Goal: Information Seeking & Learning: Learn about a topic

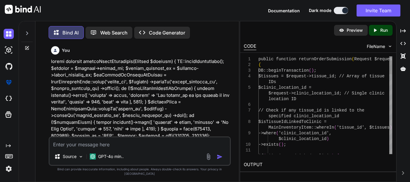
scroll to position [1421, 0]
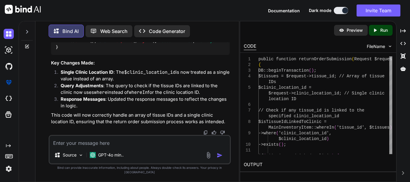
click at [116, 147] on textarea at bounding box center [140, 141] width 180 height 11
type textarea "master"
click at [129, 147] on textarea "masters courses in [GEOGRAPHIC_DATA]" at bounding box center [140, 141] width 180 height 11
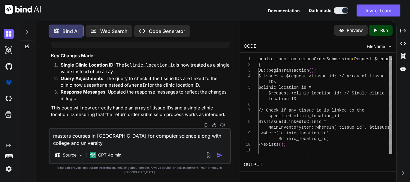
type textarea "masters courses in [GEOGRAPHIC_DATA] for computer science along with college an…"
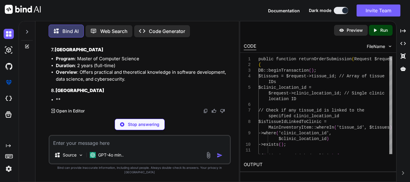
scroll to position [2078, 0]
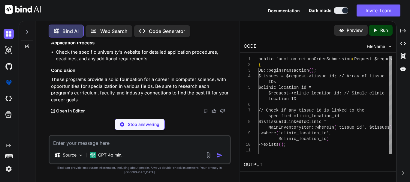
drag, startPoint x: 191, startPoint y: 74, endPoint x: 90, endPoint y: 80, distance: 101.3
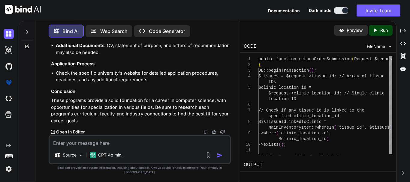
drag, startPoint x: 125, startPoint y: 80, endPoint x: 168, endPoint y: 80, distance: 43.2
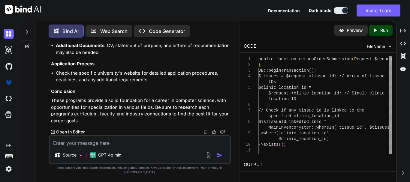
drag, startPoint x: 99, startPoint y: 95, endPoint x: 169, endPoint y: 97, distance: 69.6
click at [169, 42] on li "English Proficiency : For international students, proof of English proficiency …" at bounding box center [143, 36] width 174 height 14
click at [167, 42] on li "English Proficiency : For international students, proof of English proficiency …" at bounding box center [143, 36] width 174 height 14
drag, startPoint x: 155, startPoint y: 98, endPoint x: 215, endPoint y: 99, distance: 60.0
click at [215, 42] on li "English Proficiency : For international students, proof of English proficiency …" at bounding box center [143, 36] width 174 height 14
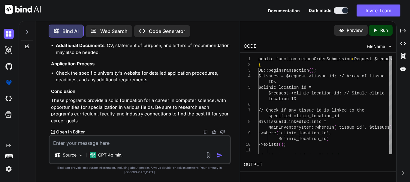
click at [212, 42] on li "English Proficiency : For international students, proof of English proficiency …" at bounding box center [143, 36] width 174 height 14
drag, startPoint x: 176, startPoint y: 96, endPoint x: 217, endPoint y: 96, distance: 41.1
click at [217, 42] on li "English Proficiency : For international students, proof of English proficiency …" at bounding box center [143, 36] width 174 height 14
click at [180, 29] on li "Bachelor's Degree : A relevant undergraduate degree in computer science or a re…" at bounding box center [143, 22] width 174 height 14
drag, startPoint x: 157, startPoint y: 97, endPoint x: 155, endPoint y: 90, distance: 7.1
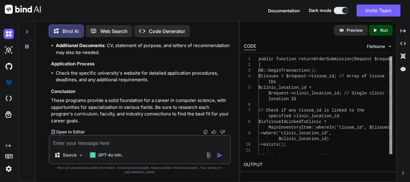
click at [155, 56] on ul "Bachelor's Degree : A relevant undergraduate degree in computer science or a re…" at bounding box center [140, 35] width 179 height 41
click at [157, 29] on li "Bachelor's Degree : A relevant undergraduate degree in computer science or a re…" at bounding box center [143, 22] width 174 height 14
drag, startPoint x: 104, startPoint y: 150, endPoint x: 107, endPoint y: 136, distance: 14.0
click at [105, 145] on textarea at bounding box center [140, 141] width 180 height 11
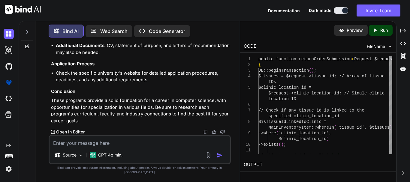
drag, startPoint x: 116, startPoint y: 73, endPoint x: 83, endPoint y: 78, distance: 32.8
drag, startPoint x: 113, startPoint y: 90, endPoint x: 60, endPoint y: 103, distance: 54.7
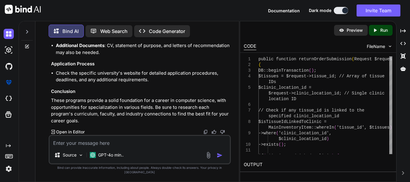
copy h3 "[GEOGRAPHIC_DATA]"
drag, startPoint x: 71, startPoint y: 149, endPoint x: 66, endPoint y: 147, distance: 5.7
click at [71, 147] on textarea at bounding box center [140, 141] width 180 height 11
paste textarea "[GEOGRAPHIC_DATA]"
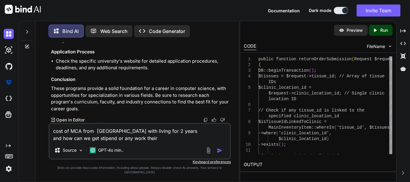
type textarea "cost of MCA from [GEOGRAPHIC_DATA] with living for 2 years and how can we get s…"
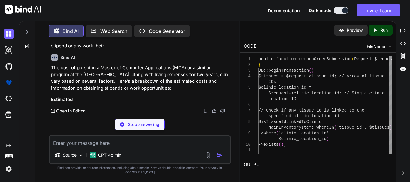
scroll to position [2619, 0]
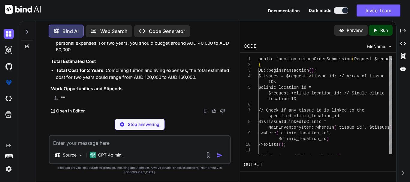
drag, startPoint x: 154, startPoint y: 91, endPoint x: 191, endPoint y: 93, distance: 37.2
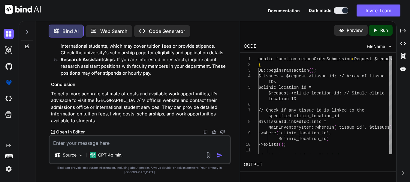
scroll to position [2739, 0]
drag, startPoint x: 76, startPoint y: 77, endPoint x: 123, endPoint y: 79, distance: 47.2
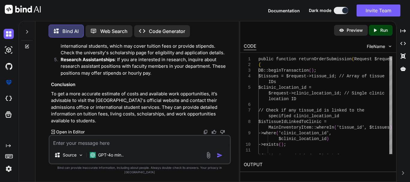
drag, startPoint x: 72, startPoint y: 99, endPoint x: 105, endPoint y: 100, distance: 33.3
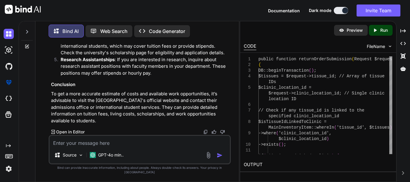
drag, startPoint x: 73, startPoint y: 114, endPoint x: 172, endPoint y: 111, distance: 99.4
drag, startPoint x: 61, startPoint y: 103, endPoint x: 86, endPoint y: 105, distance: 24.7
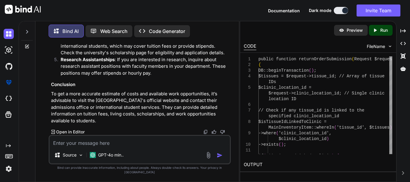
click at [86, 36] on p "Internships : Many programs encourage or require internships, which can provide…" at bounding box center [145, 22] width 169 height 27
click at [82, 145] on textarea at bounding box center [140, 141] width 180 height 11
click at [86, 147] on textarea at bounding box center [140, 141] width 180 height 11
click at [155, 147] on textarea "what is the minimum package we get" at bounding box center [140, 141] width 180 height 11
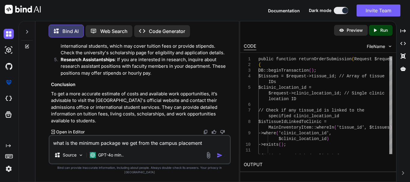
type textarea "what is the minimum package we get from the campus placements"
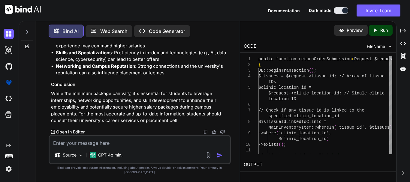
scroll to position [3170, 0]
click at [172, 124] on p "While the minimum package can vary, it's essential for students to leverage int…" at bounding box center [140, 107] width 179 height 34
click at [173, 113] on p "While the minimum package can vary, it's essential for students to leverage int…" at bounding box center [140, 107] width 179 height 34
click at [111, 147] on textarea at bounding box center [140, 141] width 180 height 11
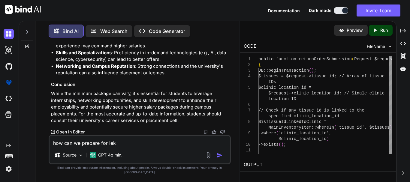
scroll to position [2480, 0]
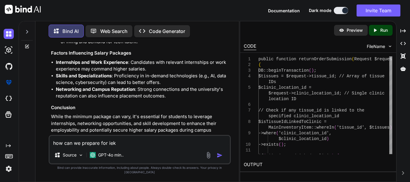
drag, startPoint x: 83, startPoint y: 81, endPoint x: 55, endPoint y: 83, distance: 28.6
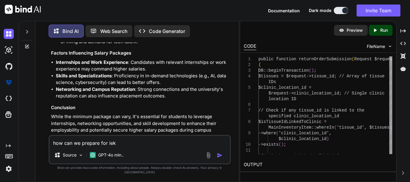
copy li "IELTS, TOEFL"
click at [111, 147] on textarea "how can we prepare for iek" at bounding box center [140, 141] width 180 height 11
paste textarea "IELTS, TOEFL"
type textarea "how can we prepare for IELTS, TOEFL and how much time it will take?"
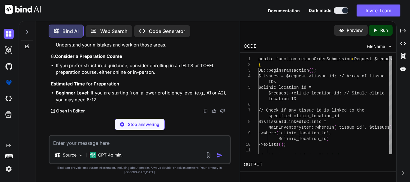
scroll to position [3323, 0]
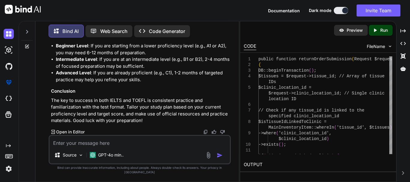
drag, startPoint x: 128, startPoint y: 84, endPoint x: 144, endPoint y: 84, distance: 15.6
drag, startPoint x: 148, startPoint y: 85, endPoint x: 167, endPoint y: 86, distance: 19.9
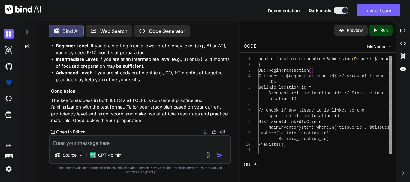
drag, startPoint x: 175, startPoint y: 85, endPoint x: 179, endPoint y: 85, distance: 4.5
drag, startPoint x: 106, startPoint y: 92, endPoint x: 119, endPoint y: 92, distance: 12.3
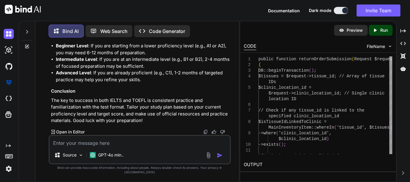
drag, startPoint x: 128, startPoint y: 92, endPoint x: 192, endPoint y: 92, distance: 64.5
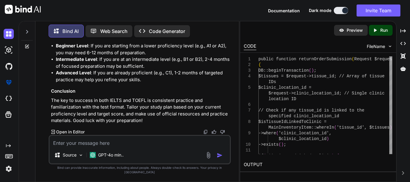
drag, startPoint x: 203, startPoint y: 66, endPoint x: 225, endPoint y: 66, distance: 21.3
drag, startPoint x: 219, startPoint y: 66, endPoint x: 140, endPoint y: 76, distance: 80.1
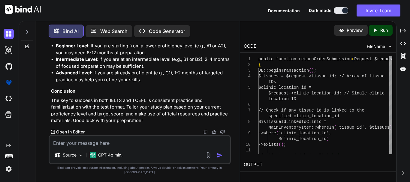
drag, startPoint x: 80, startPoint y: 94, endPoint x: 165, endPoint y: 93, distance: 85.2
drag, startPoint x: 101, startPoint y: 100, endPoint x: 110, endPoint y: 100, distance: 9.9
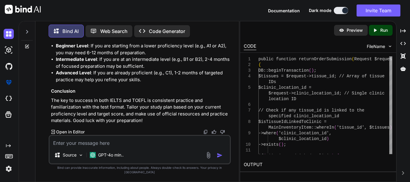
drag, startPoint x: 98, startPoint y: 107, endPoint x: 194, endPoint y: 107, distance: 95.4
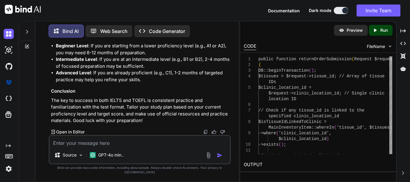
scroll to position [3414, 0]
drag, startPoint x: 78, startPoint y: 99, endPoint x: 144, endPoint y: 104, distance: 66.0
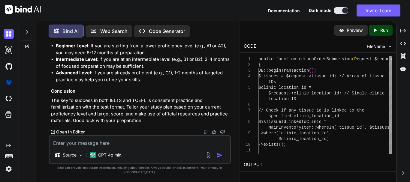
drag, startPoint x: 76, startPoint y: 82, endPoint x: 177, endPoint y: 87, distance: 101.8
drag, startPoint x: 140, startPoint y: 78, endPoint x: 147, endPoint y: 79, distance: 7.5
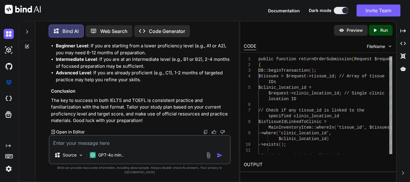
drag, startPoint x: 152, startPoint y: 79, endPoint x: 173, endPoint y: 79, distance: 21.0
drag, startPoint x: 178, startPoint y: 80, endPoint x: 82, endPoint y: 85, distance: 95.6
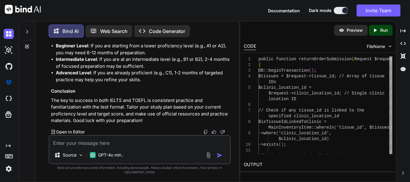
drag, startPoint x: 78, startPoint y: 91, endPoint x: 123, endPoint y: 92, distance: 45.3
drag, startPoint x: 133, startPoint y: 92, endPoint x: 146, endPoint y: 92, distance: 12.9
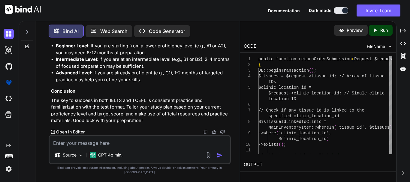
drag, startPoint x: 150, startPoint y: 93, endPoint x: 161, endPoint y: 93, distance: 11.1
drag, startPoint x: 168, startPoint y: 93, endPoint x: 178, endPoint y: 93, distance: 9.9
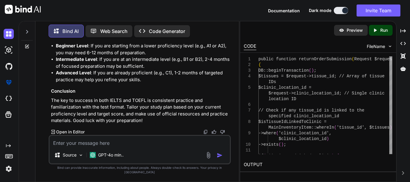
drag, startPoint x: 87, startPoint y: 98, endPoint x: 97, endPoint y: 98, distance: 9.3
drag, startPoint x: 59, startPoint y: 106, endPoint x: 78, endPoint y: 106, distance: 18.9
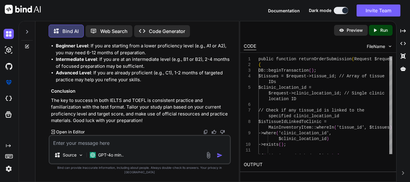
drag, startPoint x: 80, startPoint y: 106, endPoint x: 145, endPoint y: 105, distance: 64.5
drag, startPoint x: 158, startPoint y: 106, endPoint x: 81, endPoint y: 111, distance: 77.3
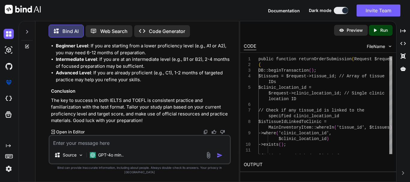
drag, startPoint x: 68, startPoint y: 78, endPoint x: 98, endPoint y: 78, distance: 29.7
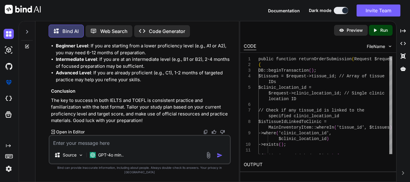
drag, startPoint x: 61, startPoint y: 87, endPoint x: 175, endPoint y: 87, distance: 113.4
drag, startPoint x: 185, startPoint y: 86, endPoint x: 168, endPoint y: 94, distance: 18.8
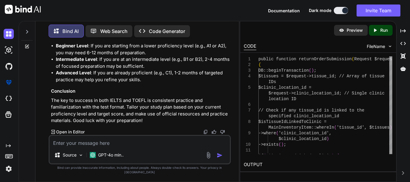
drag, startPoint x: 57, startPoint y: 84, endPoint x: 95, endPoint y: 87, distance: 38.2
drag, startPoint x: 104, startPoint y: 84, endPoint x: 129, endPoint y: 84, distance: 25.2
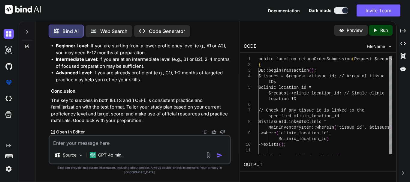
drag, startPoint x: 58, startPoint y: 101, endPoint x: 123, endPoint y: 102, distance: 65.4
click at [123, 13] on h4 "8. Consider a Preparation Course" at bounding box center [140, 9] width 179 height 7
click at [122, 12] on strong "Consider a Preparation Course" at bounding box center [88, 9] width 67 height 6
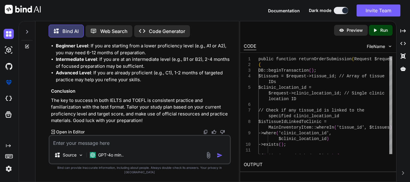
scroll to position [3594, 0]
drag, startPoint x: 62, startPoint y: 86, endPoint x: 173, endPoint y: 82, distance: 111.1
click at [184, 29] on li "If you prefer structured guidance, consider enrolling in an IELTS or TOEFL prep…" at bounding box center [143, 22] width 174 height 14
click at [84, 29] on li "If you prefer structured guidance, consider enrolling in an IELTS or TOEFL prep…" at bounding box center [143, 22] width 174 height 14
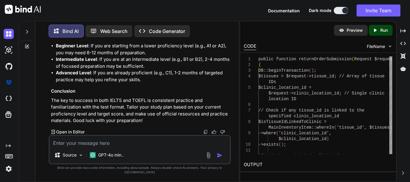
drag, startPoint x: 75, startPoint y: 72, endPoint x: 134, endPoint y: 72, distance: 58.5
click at [134, 41] on h3 "Estimated Time for Preparation" at bounding box center [140, 37] width 179 height 7
drag, startPoint x: 101, startPoint y: 78, endPoint x: 174, endPoint y: 80, distance: 72.9
click at [174, 56] on li "Beginner Level : If you are starting from a lower proficiency level (e.g., A1 o…" at bounding box center [143, 50] width 174 height 14
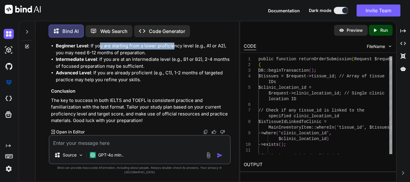
click at [174, 56] on li "Beginner Level : If you are starting from a lower proficiency level (e.g., A1 o…" at bounding box center [143, 50] width 174 height 14
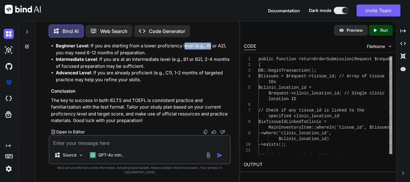
drag, startPoint x: 185, startPoint y: 79, endPoint x: 210, endPoint y: 79, distance: 25.5
click at [210, 56] on li "Beginner Level : If you are starting from a lower proficiency level (e.g., A1 o…" at bounding box center [143, 50] width 174 height 14
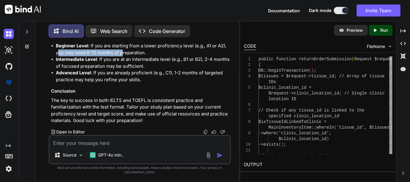
drag, startPoint x: 59, startPoint y: 85, endPoint x: 123, endPoint y: 85, distance: 64.2
click at [123, 56] on li "Beginner Level : If you are starting from a lower proficiency level (e.g., A1 o…" at bounding box center [143, 50] width 174 height 14
click at [115, 56] on li "Beginner Level : If you are starting from a lower proficiency level (e.g., A1 o…" at bounding box center [143, 50] width 174 height 14
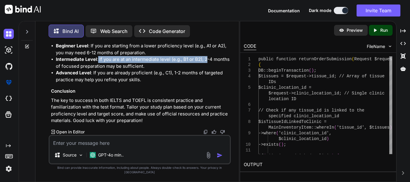
drag, startPoint x: 98, startPoint y: 93, endPoint x: 206, endPoint y: 91, distance: 108.3
click at [206, 70] on li "Intermediate Level : If you are at an intermediate level (e.g., B1 or B2), 2-4 …" at bounding box center [143, 63] width 174 height 14
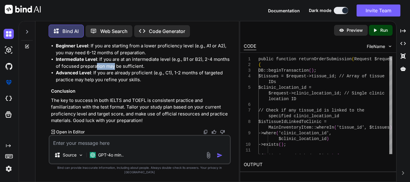
drag, startPoint x: 96, startPoint y: 100, endPoint x: 122, endPoint y: 99, distance: 25.5
click at [117, 70] on li "Intermediate Level : If you are at an intermediate level (e.g., B1 or B2), 2-4 …" at bounding box center [143, 63] width 174 height 14
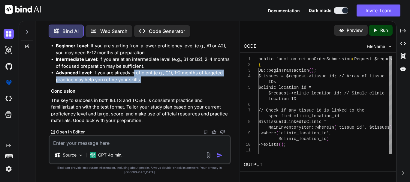
drag, startPoint x: 136, startPoint y: 108, endPoint x: 140, endPoint y: 113, distance: 6.8
click at [140, 83] on li "Advanced Level : If you are already proficient (e.g., C1), 1-2 months of target…" at bounding box center [143, 77] width 174 height 14
click at [103, 83] on li "Advanced Level : If you are already proficient (e.g., C1), 1-2 months of target…" at bounding box center [143, 77] width 174 height 14
click at [96, 83] on li "Advanced Level : If you are already proficient (e.g., C1), 1-2 months of target…" at bounding box center [143, 77] width 174 height 14
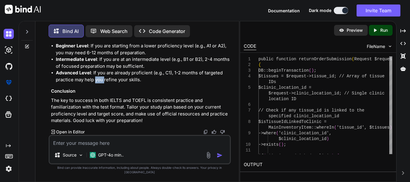
drag, startPoint x: 96, startPoint y: 112, endPoint x: 93, endPoint y: 109, distance: 4.3
click at [96, 83] on li "Advanced Level : If you are already proficient (e.g., C1), 1-2 months of target…" at bounding box center [143, 77] width 174 height 14
click at [88, 76] on strong "Advanced Level" at bounding box center [73, 73] width 35 height 6
click at [71, 147] on textarea at bounding box center [140, 141] width 180 height 11
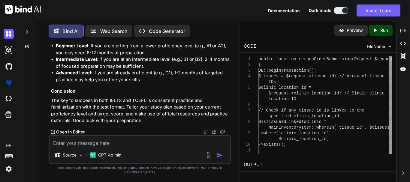
click at [71, 147] on textarea at bounding box center [140, 141] width 180 height 11
click at [112, 106] on p "The key to success in both IELTS and TOEFL is consistent practice and familiari…" at bounding box center [140, 110] width 179 height 27
copy p "IELTS"
click at [103, 146] on textarea "if we qualify the" at bounding box center [140, 141] width 180 height 11
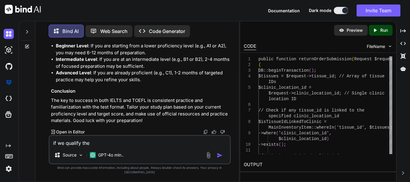
paste textarea "IELTS"
type textarea "if we qualify the IELTS once, can we use it later ?"
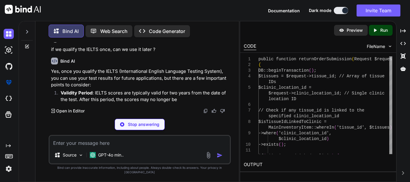
scroll to position [3745, 0]
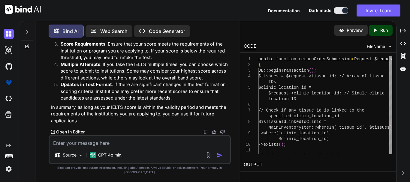
drag, startPoint x: 88, startPoint y: 93, endPoint x: 150, endPoint y: 94, distance: 61.8
drag, startPoint x: 94, startPoint y: 77, endPoint x: 99, endPoint y: 92, distance: 15.8
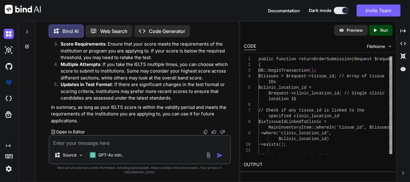
click at [99, 14] on p "Validity Period : IELTS scores are typically valid for two years from the date …" at bounding box center [145, 4] width 169 height 20
drag, startPoint x: 63, startPoint y: 97, endPoint x: 117, endPoint y: 100, distance: 54.1
click at [117, 41] on p "Institution Requirements : Different universities, colleges, or organizations m…" at bounding box center [145, 27] width 169 height 27
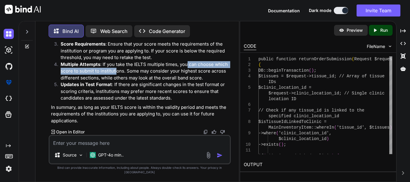
drag, startPoint x: 187, startPoint y: 86, endPoint x: 116, endPoint y: 93, distance: 71.2
click at [116, 82] on p "Multiple Attempts : If you take the IELTS multiple times, you can choose which …" at bounding box center [145, 71] width 169 height 20
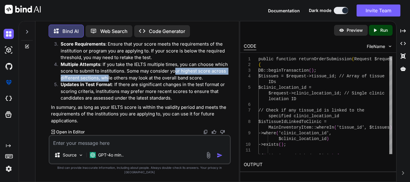
drag, startPoint x: 174, startPoint y: 91, endPoint x: 107, endPoint y: 98, distance: 67.4
click at [107, 82] on p "Multiple Attempts : If you take the IELTS multiple times, you can choose which …" at bounding box center [145, 71] width 169 height 20
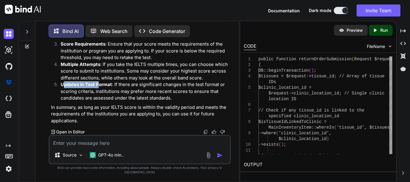
drag, startPoint x: 63, startPoint y: 106, endPoint x: 98, endPoint y: 105, distance: 35.1
click at [98, 87] on strong "Updates in Test Format" at bounding box center [86, 85] width 51 height 6
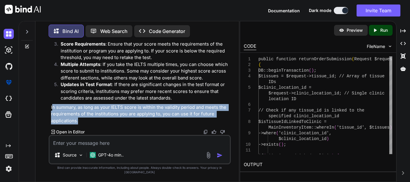
drag, startPoint x: 80, startPoint y: 124, endPoint x: 52, endPoint y: 114, distance: 29.7
click at [52, 114] on p "In summary, as long as your IELTS score is within the validity period and meets…" at bounding box center [140, 114] width 179 height 20
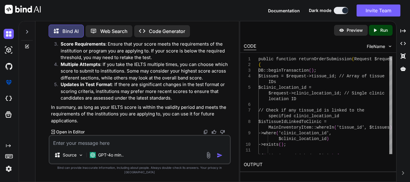
click at [51, 112] on p "In summary, as long as your IELTS score is within the validity period and meets…" at bounding box center [140, 114] width 179 height 20
